Goal: Book appointment/travel/reservation

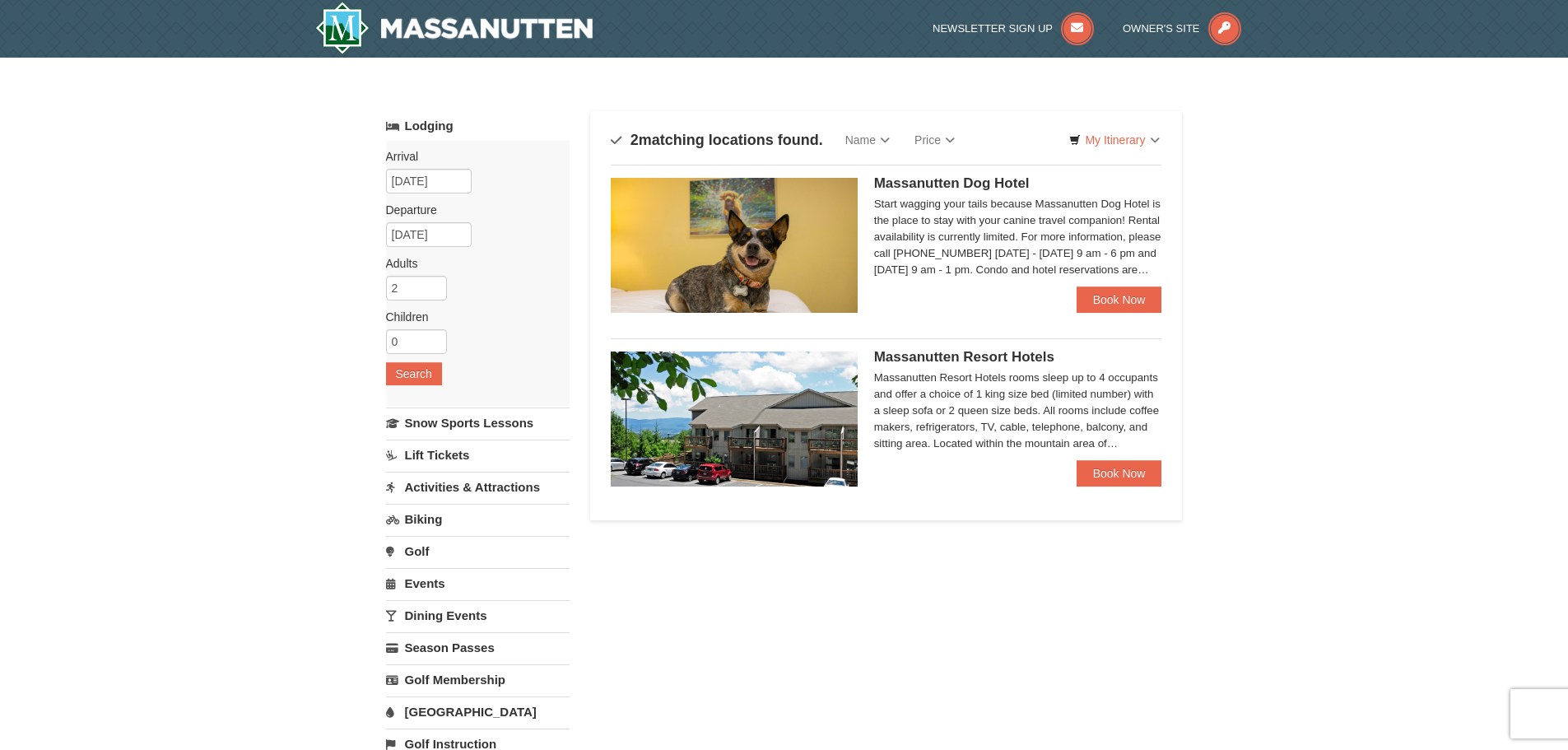
click at [783, 280] on img at bounding box center [734, 244] width 247 height 135
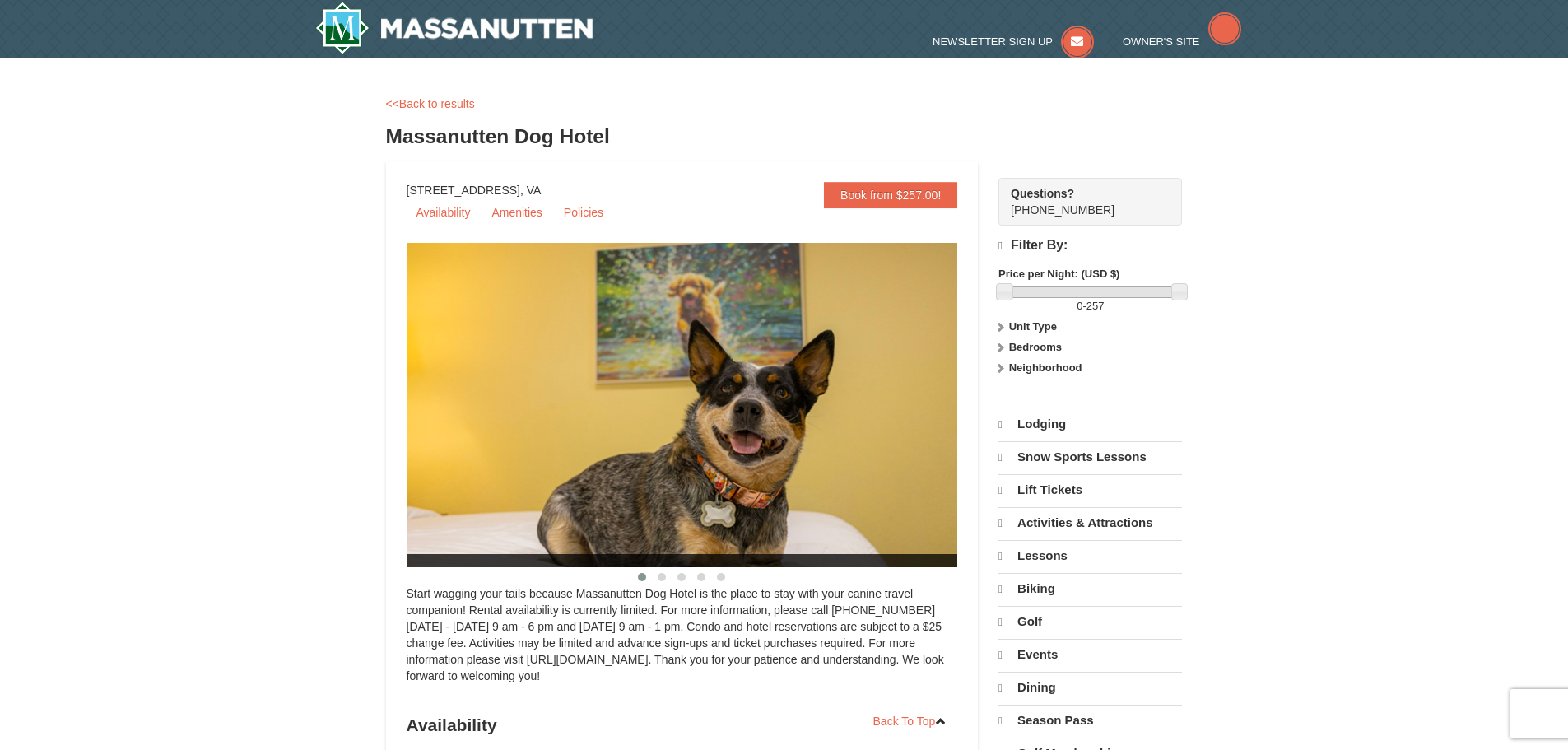
select select "10"
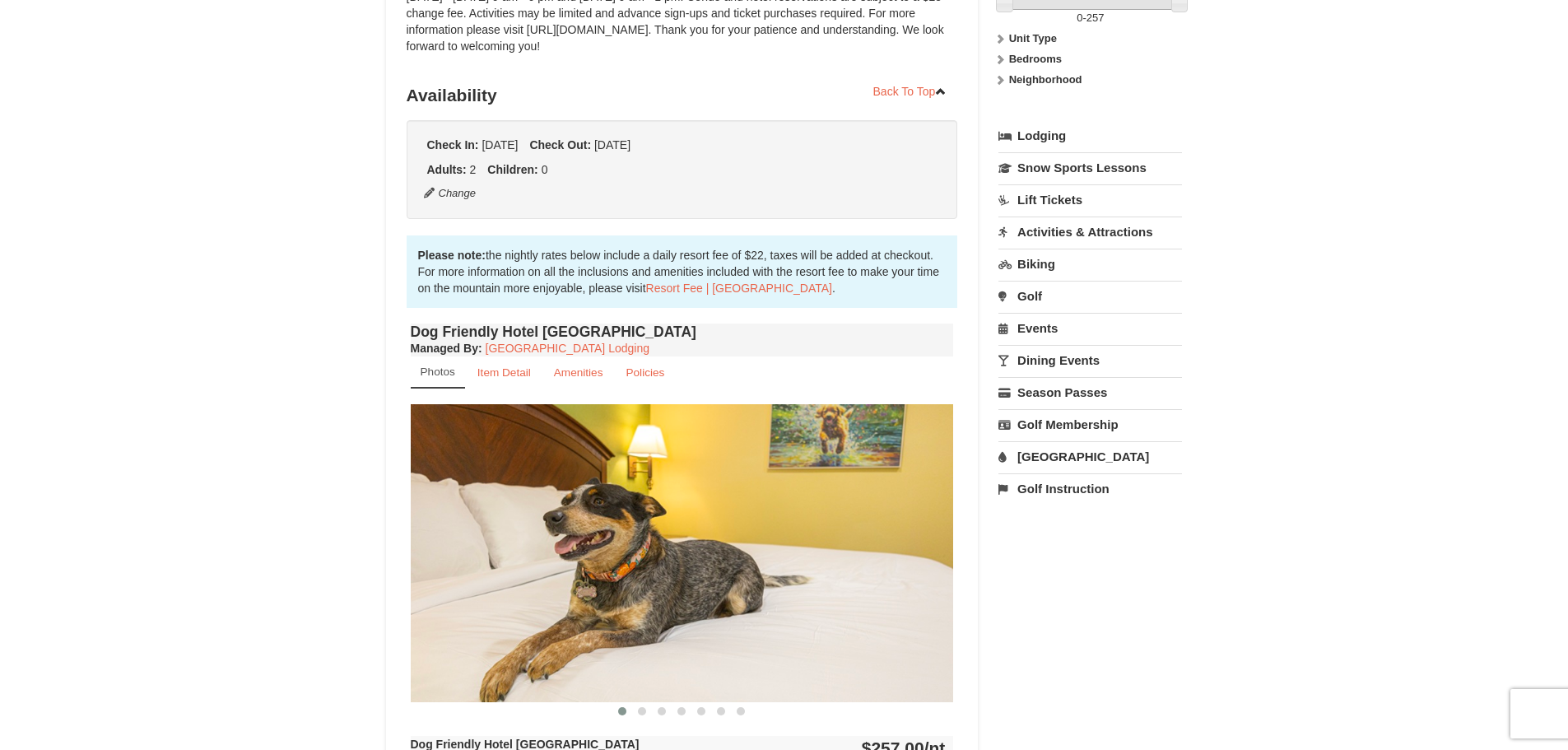
scroll to position [247, 0]
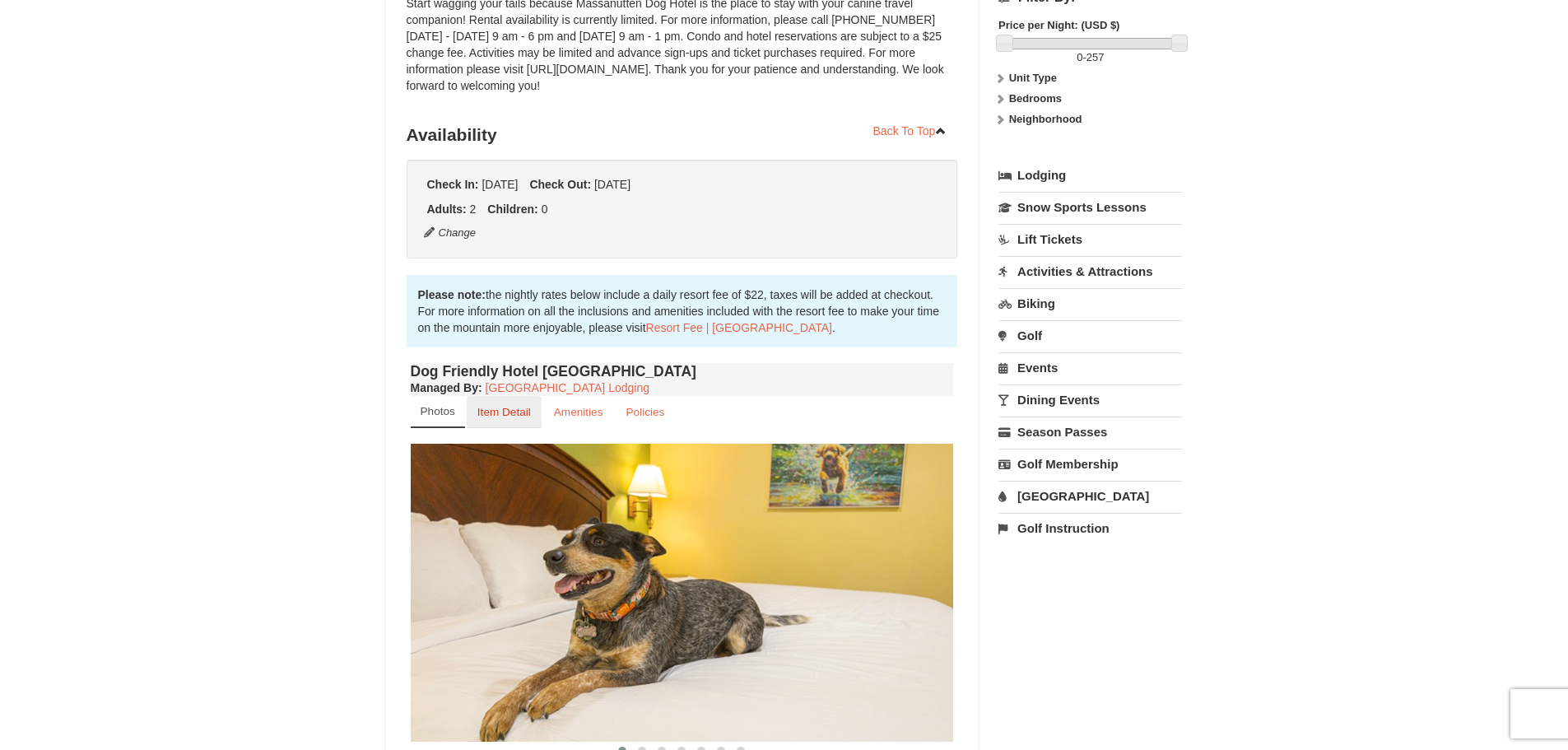
click at [520, 413] on small "Item Detail" at bounding box center [504, 411] width 54 height 12
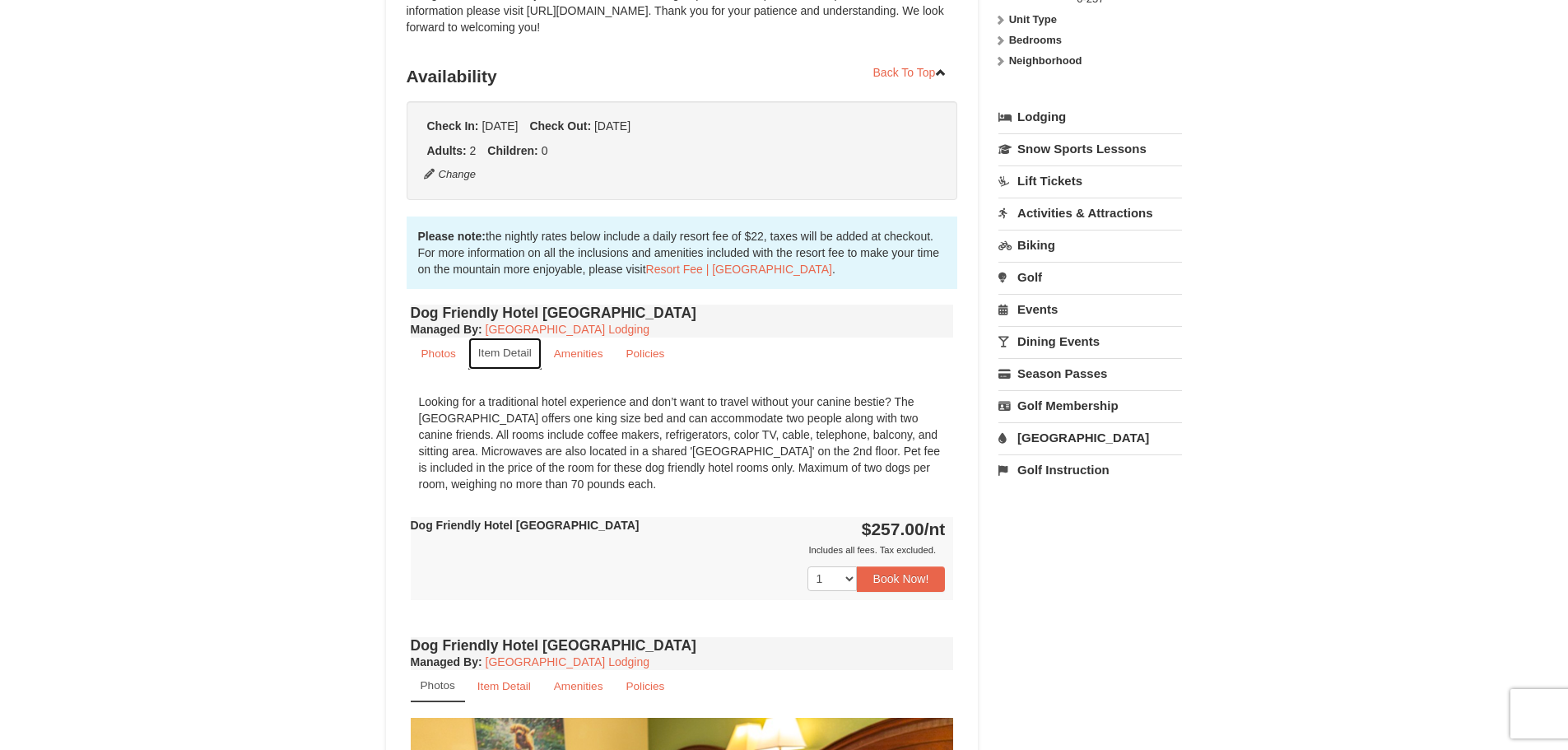
scroll to position [411, 0]
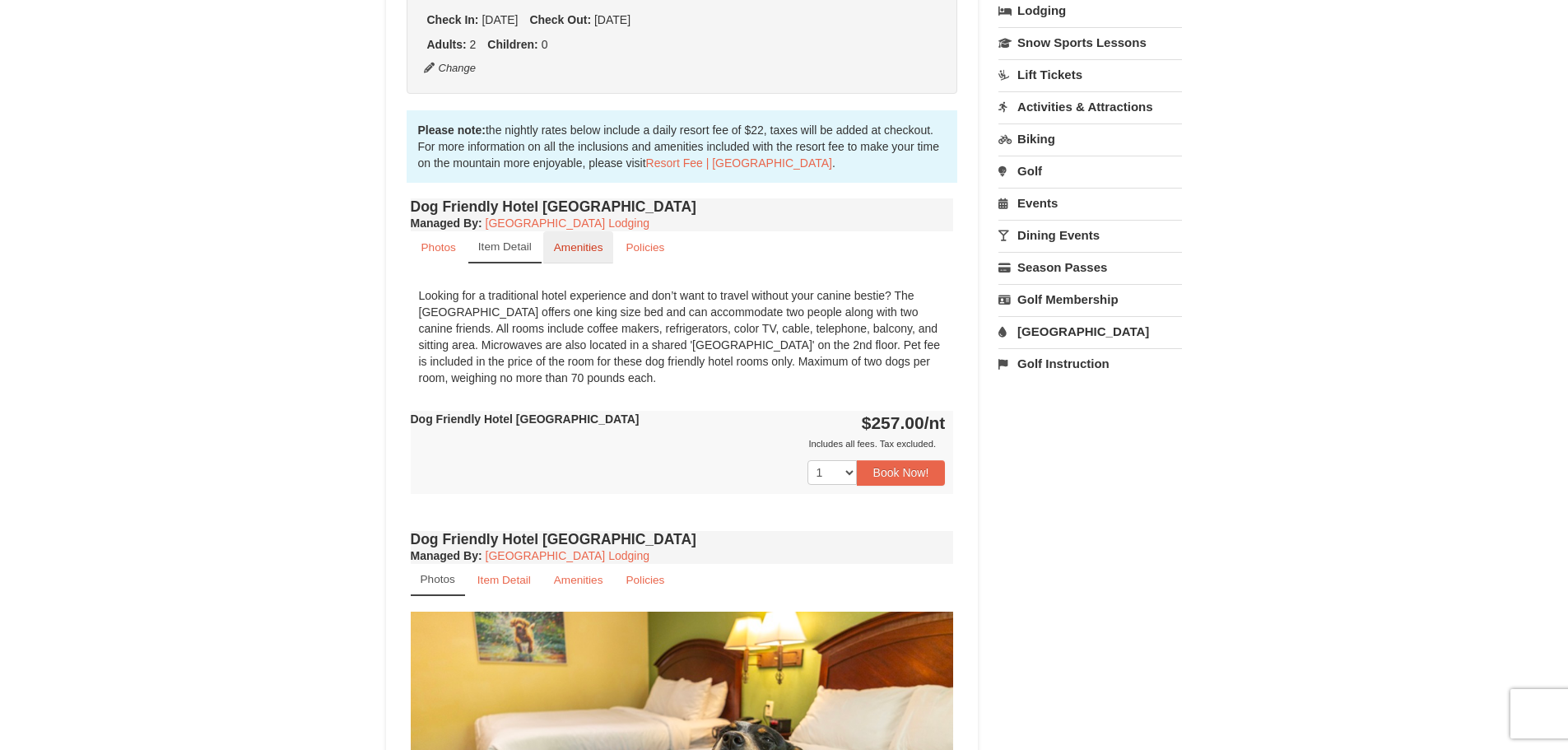
click at [580, 241] on small "Amenities" at bounding box center [578, 247] width 49 height 12
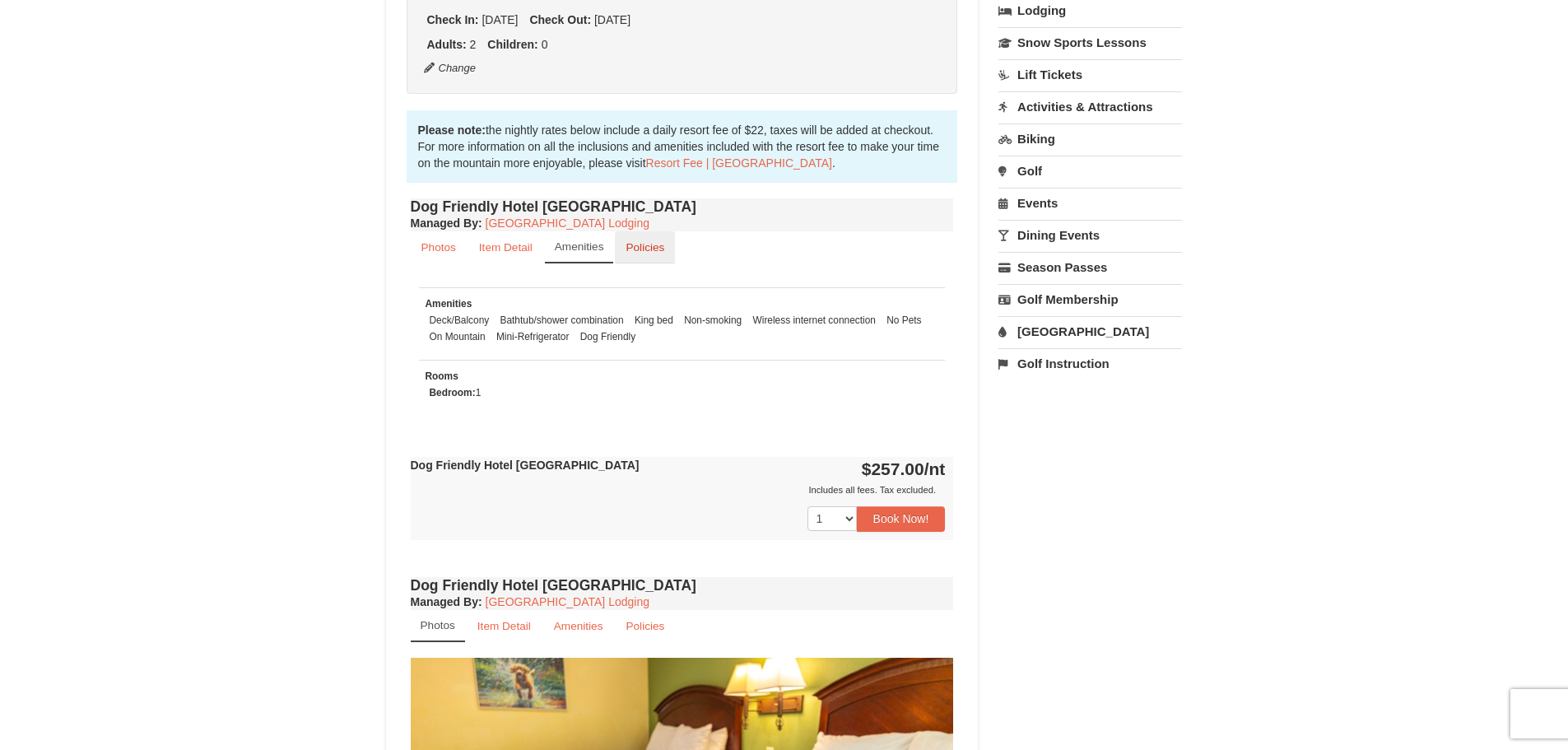
click at [644, 250] on small "Policies" at bounding box center [645, 247] width 39 height 12
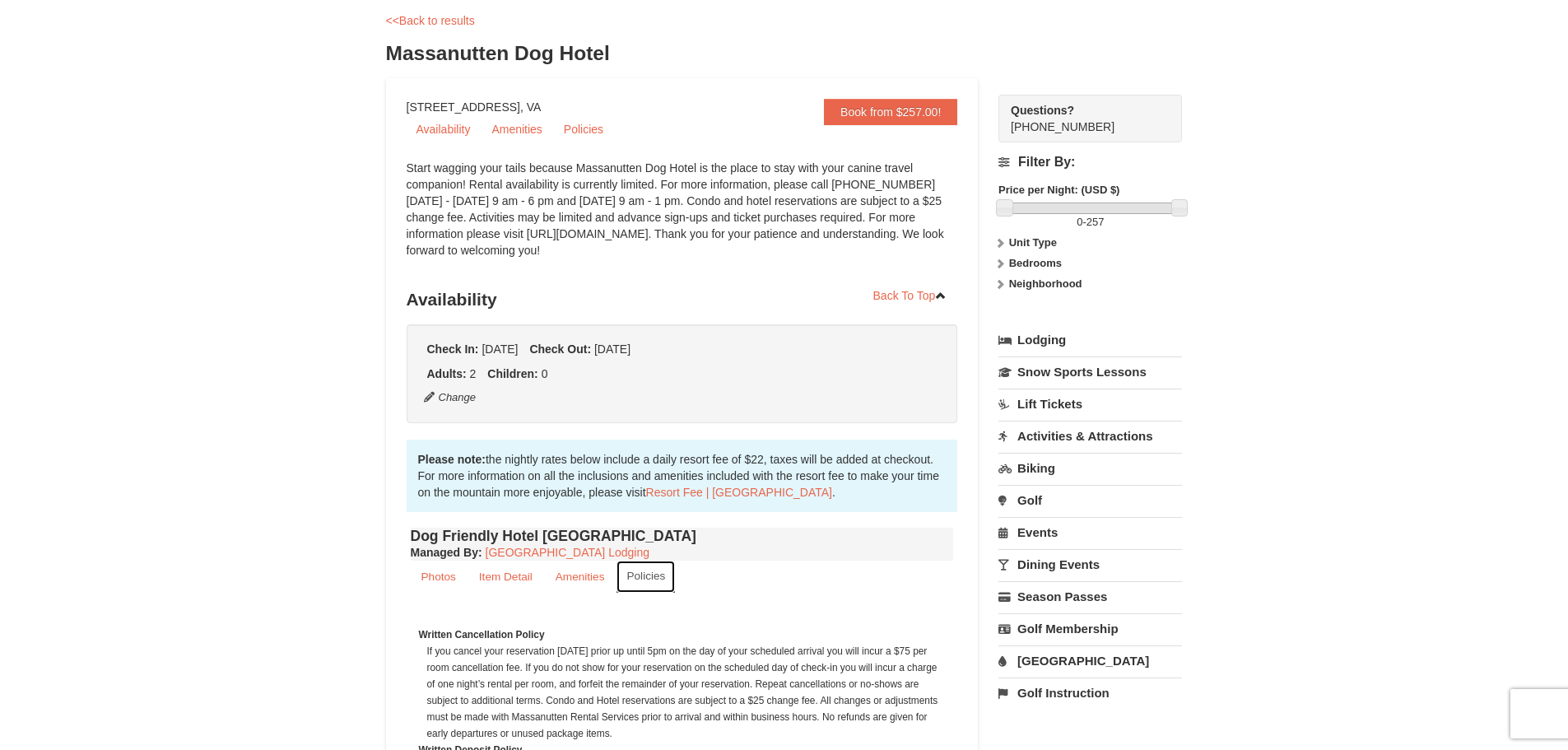
scroll to position [0, 0]
